Goal: Information Seeking & Learning: Learn about a topic

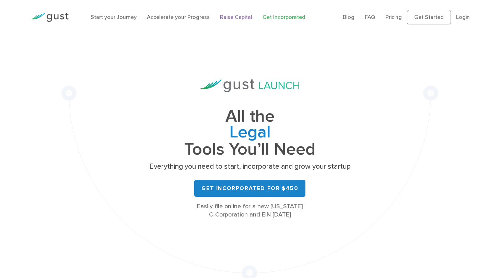
click at [233, 19] on link "Raise Capital" at bounding box center [236, 17] width 32 height 7
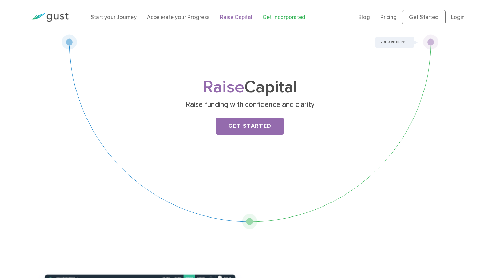
click at [267, 19] on link "Get Incorporated" at bounding box center [284, 17] width 43 height 7
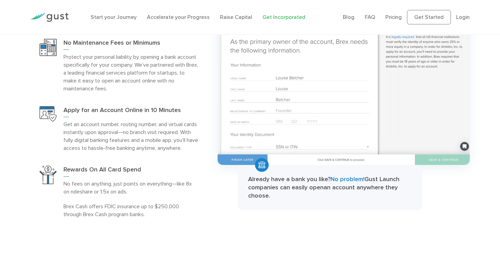
scroll to position [874, 0]
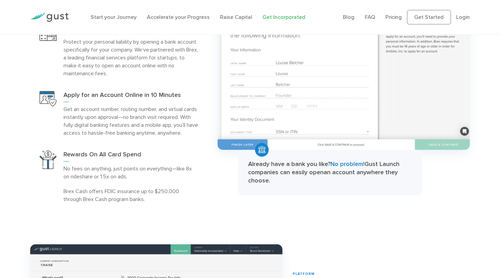
click at [291, 210] on div "BUSINESS BANKING Open a business bank account No Maintenance Fees or Minimums N…" at bounding box center [250, 92] width 450 height 235
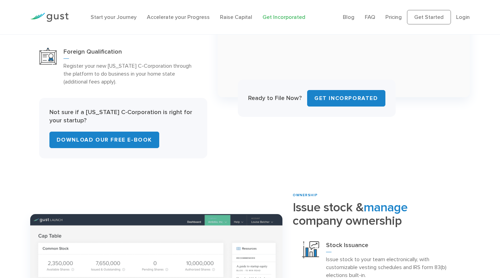
scroll to position [418, 0]
click at [374, 17] on link "FAQ" at bounding box center [370, 17] width 10 height 7
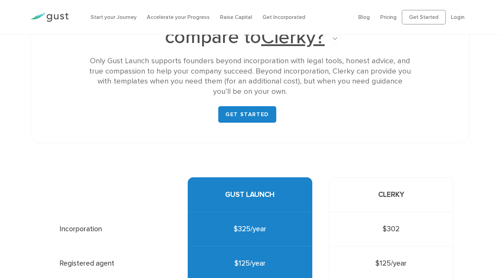
scroll to position [58, 0]
click at [240, 116] on link "GET STARTED" at bounding box center [247, 114] width 58 height 16
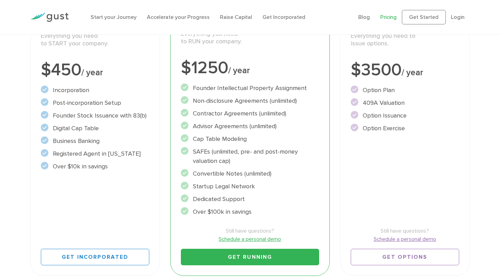
scroll to position [140, 0]
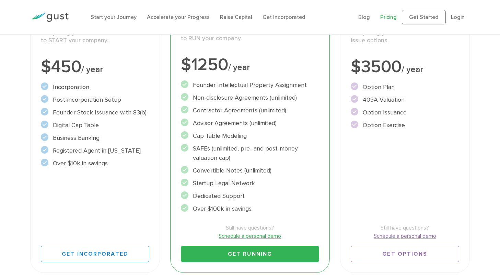
click at [44, 101] on circle at bounding box center [45, 99] width 8 height 8
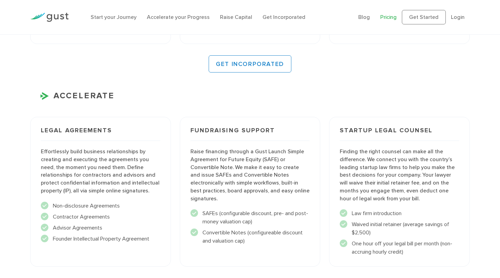
scroll to position [648, 0]
click at [439, 234] on li "Waived initial retainer (average savings of $2,500)" at bounding box center [399, 228] width 119 height 16
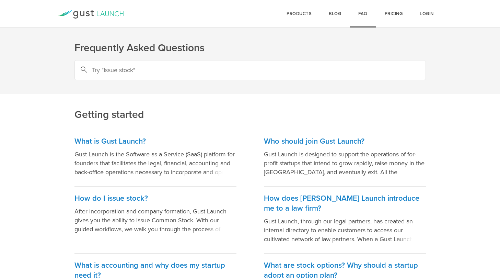
click at [393, 20] on link "Pricing" at bounding box center [393, 13] width 35 height 27
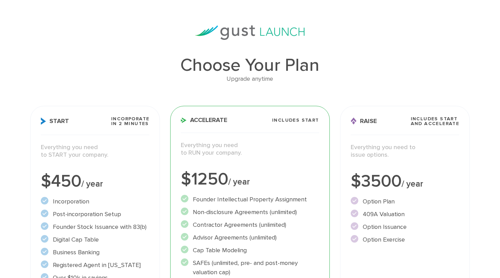
scroll to position [26, 0]
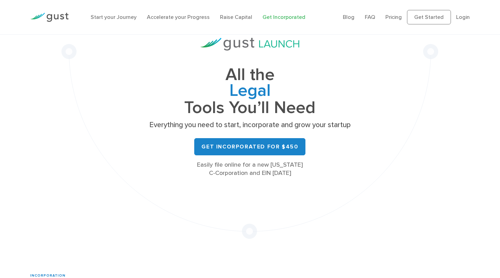
scroll to position [41, 0]
